Goal: Information Seeking & Learning: Learn about a topic

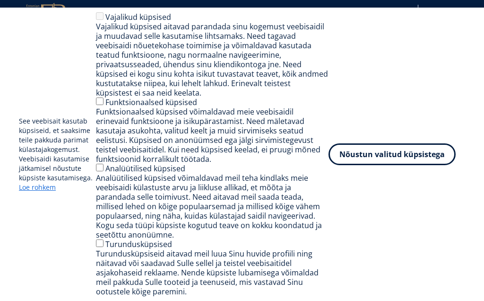
scroll to position [548, 0]
click at [385, 165] on button "Nõustun valitud küpsistega" at bounding box center [391, 154] width 127 height 22
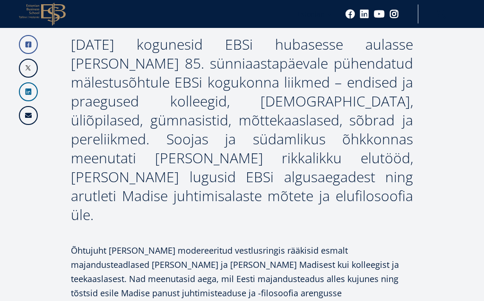
scroll to position [515, 0]
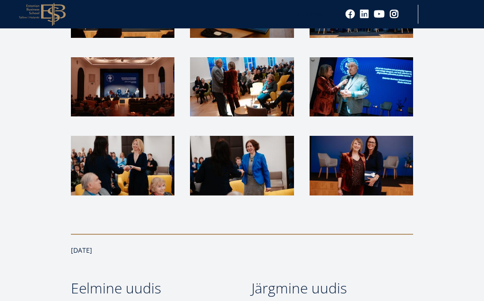
scroll to position [1893, 0]
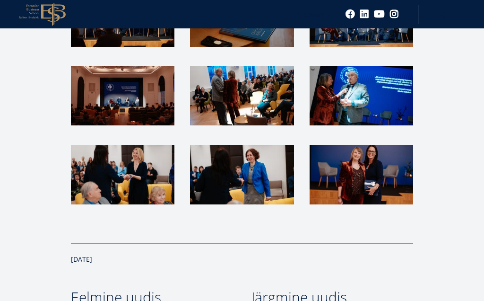
click at [358, 145] on img at bounding box center [362, 174] width 104 height 59
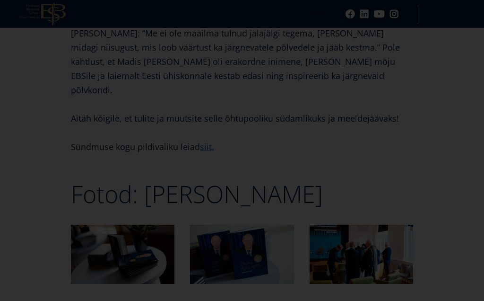
click at [120, 181] on div at bounding box center [242, 137] width 484 height 2643
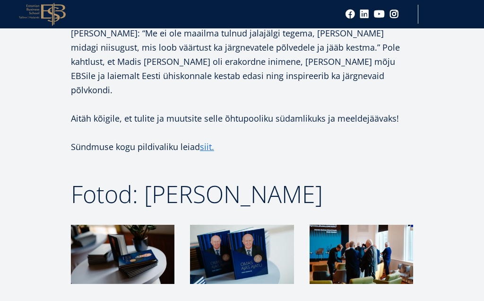
click at [142, 225] on img at bounding box center [123, 254] width 104 height 59
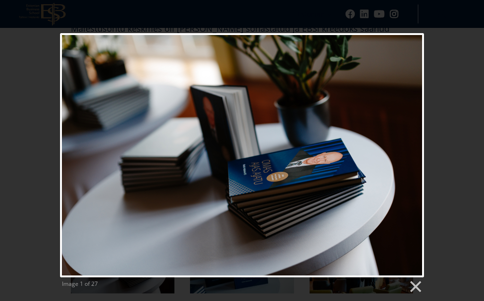
scroll to position [1172, 0]
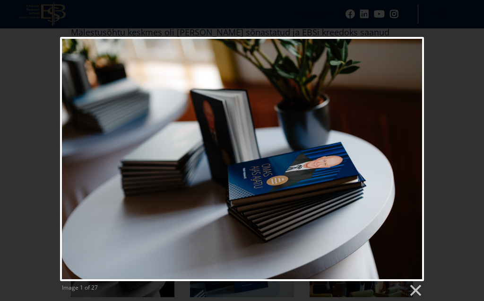
click at [406, 156] on link "Next image" at bounding box center [307, 159] width 233 height 244
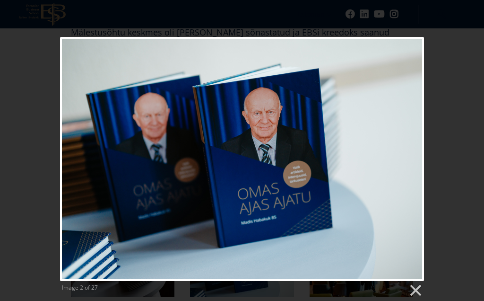
click at [406, 162] on link "Next image" at bounding box center [307, 159] width 233 height 244
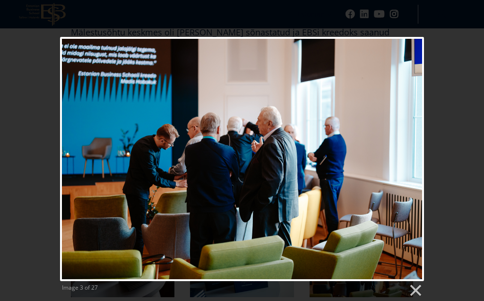
click at [406, 158] on link "Next image" at bounding box center [307, 159] width 233 height 244
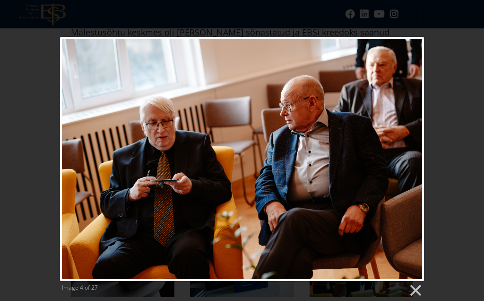
click at [399, 155] on link "Next image" at bounding box center [307, 159] width 233 height 244
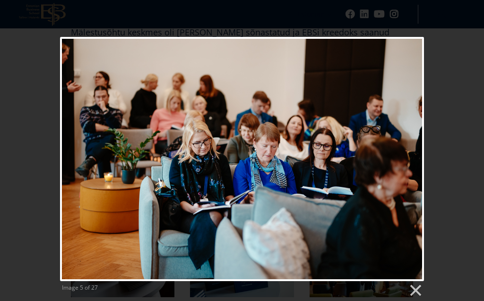
click at [400, 157] on link "Next image" at bounding box center [307, 159] width 233 height 244
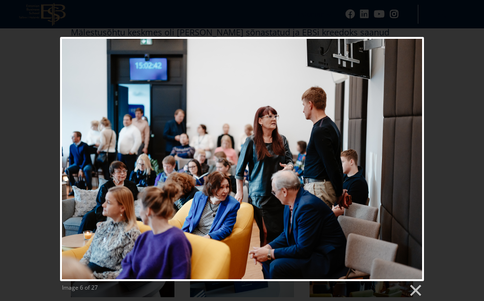
click at [407, 158] on link "Next image" at bounding box center [307, 159] width 233 height 244
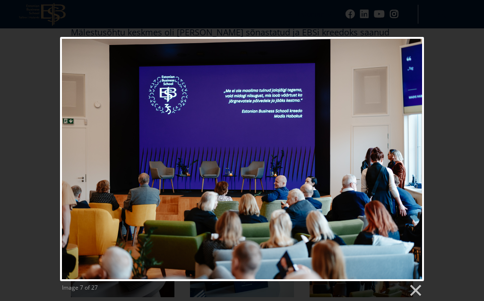
click at [404, 153] on link "Next image" at bounding box center [307, 159] width 233 height 244
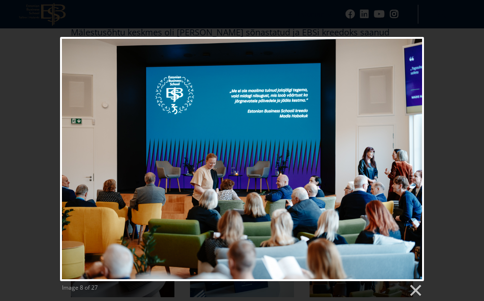
click at [406, 152] on link "Next image" at bounding box center [307, 159] width 233 height 244
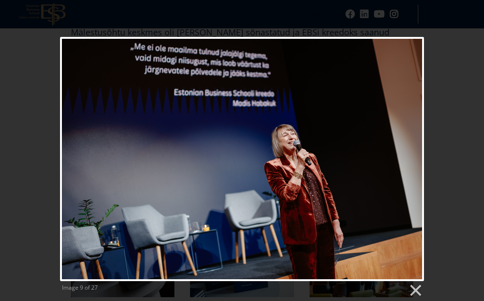
click at [402, 152] on link "Next image" at bounding box center [307, 159] width 233 height 244
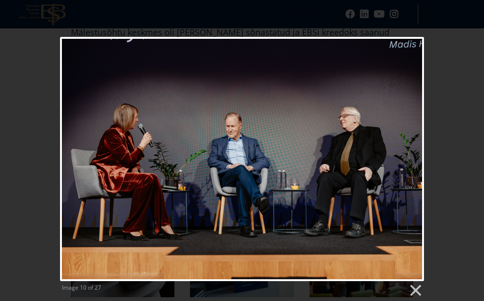
click at [408, 148] on link "Next image" at bounding box center [307, 159] width 233 height 244
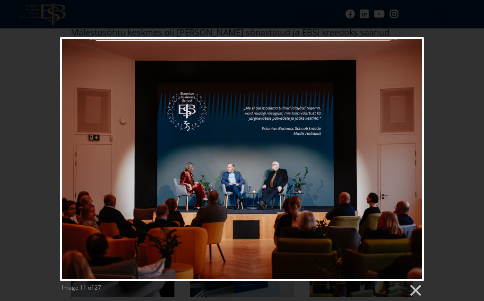
click at [405, 152] on link "Next image" at bounding box center [307, 159] width 233 height 244
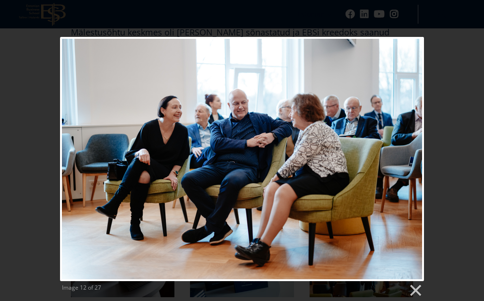
click at [407, 153] on link "Next image" at bounding box center [307, 159] width 233 height 244
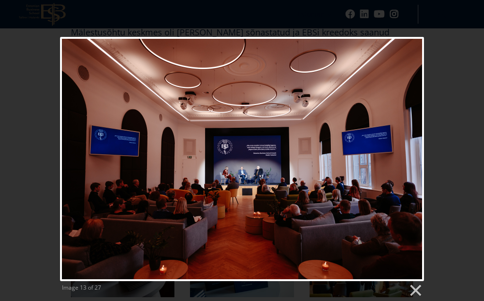
click at [421, 173] on link "Next image" at bounding box center [307, 159] width 233 height 244
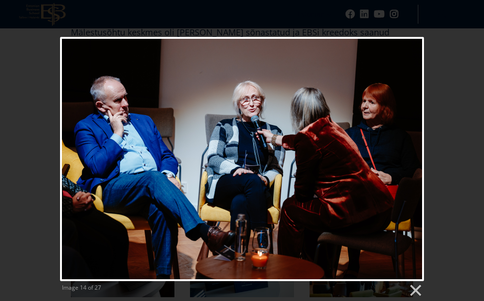
click at [405, 152] on link "Next image" at bounding box center [307, 159] width 233 height 244
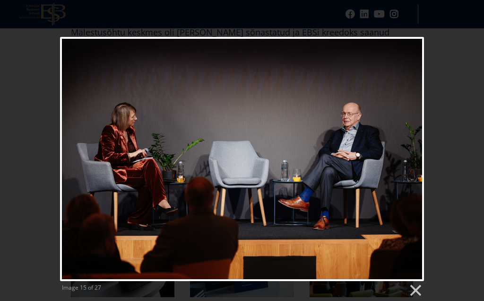
click at [401, 153] on link "Next image" at bounding box center [307, 159] width 233 height 244
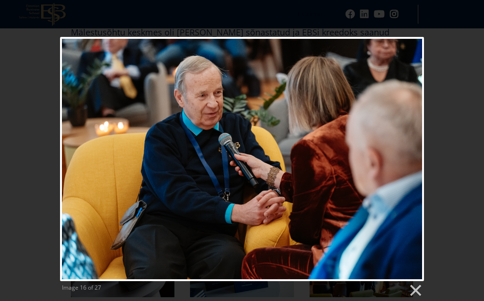
click at [403, 149] on link "Next image" at bounding box center [307, 159] width 233 height 244
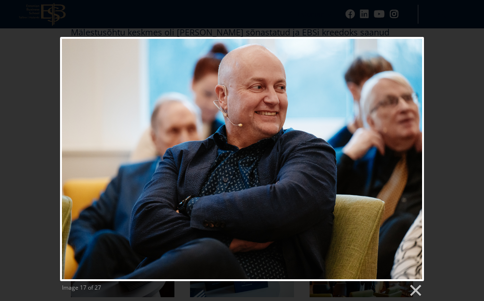
click at [403, 147] on link "Next image" at bounding box center [307, 159] width 233 height 244
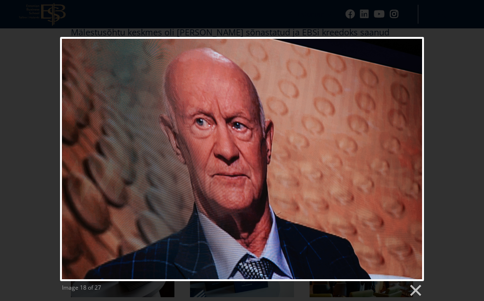
click at [407, 150] on link "Next image" at bounding box center [307, 159] width 233 height 244
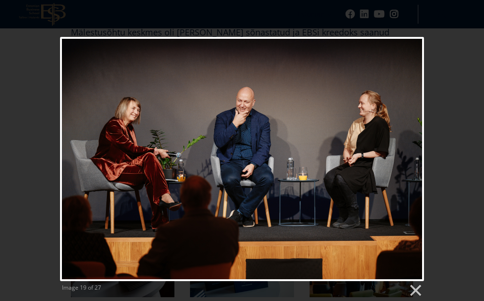
click at [406, 147] on link "Next image" at bounding box center [307, 159] width 233 height 244
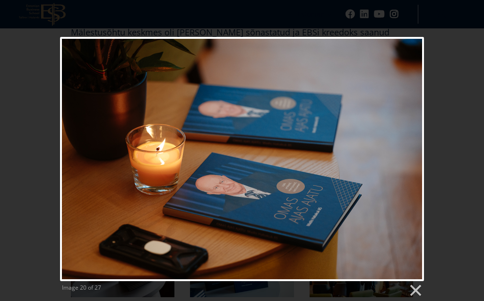
click at [402, 151] on link "Next image" at bounding box center [307, 159] width 233 height 244
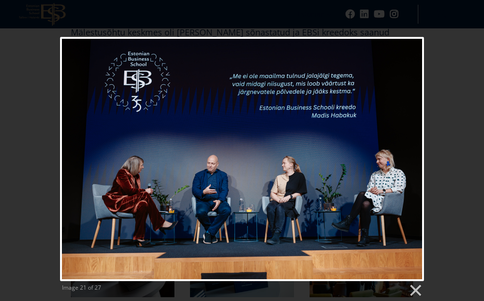
click at [410, 150] on link "Next image" at bounding box center [307, 159] width 233 height 244
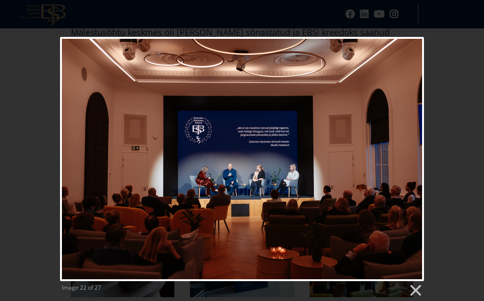
click at [414, 150] on link "Next image" at bounding box center [307, 159] width 233 height 244
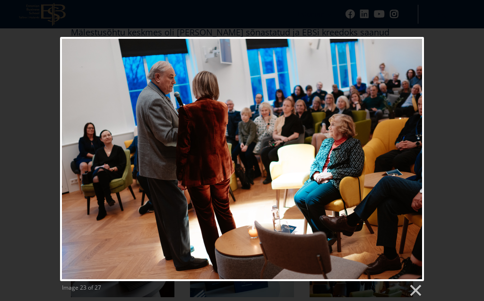
click at [406, 149] on link "Next image" at bounding box center [307, 159] width 233 height 244
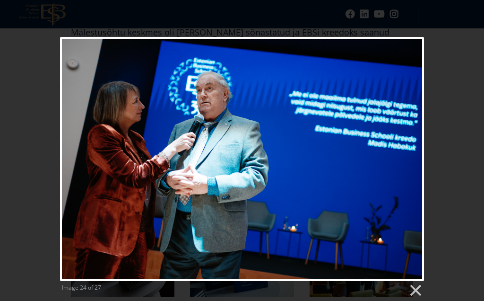
click at [406, 152] on link "Next image" at bounding box center [307, 159] width 233 height 244
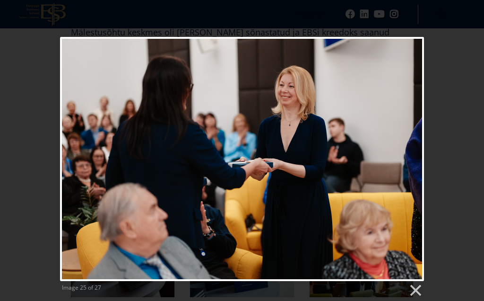
click at [401, 155] on link "Next image" at bounding box center [307, 159] width 233 height 244
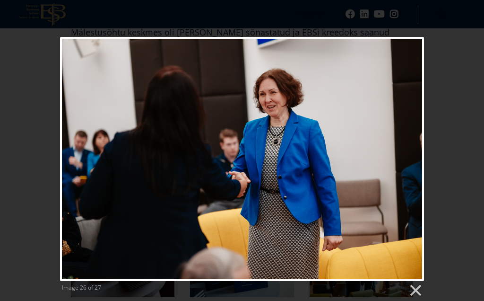
click at [400, 148] on link "Next image" at bounding box center [307, 159] width 233 height 244
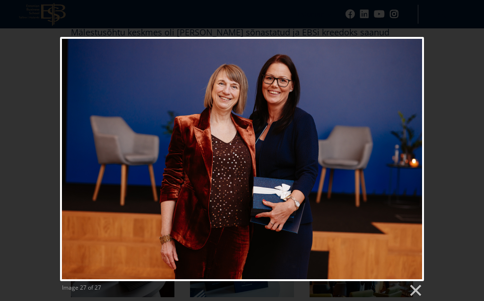
click at [406, 149] on div at bounding box center [242, 159] width 364 height 244
